Goal: Task Accomplishment & Management: Use online tool/utility

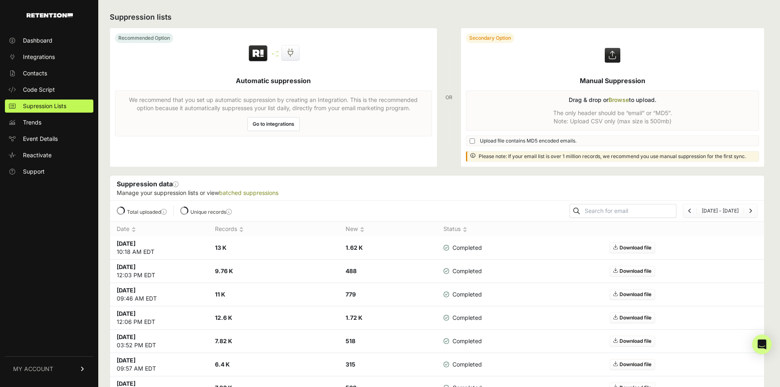
click at [618, 97] on label at bounding box center [612, 97] width 303 height 138
click at [0, 0] on input "file" at bounding box center [0, 0] width 0 height 0
